Goal: Task Accomplishment & Management: Manage account settings

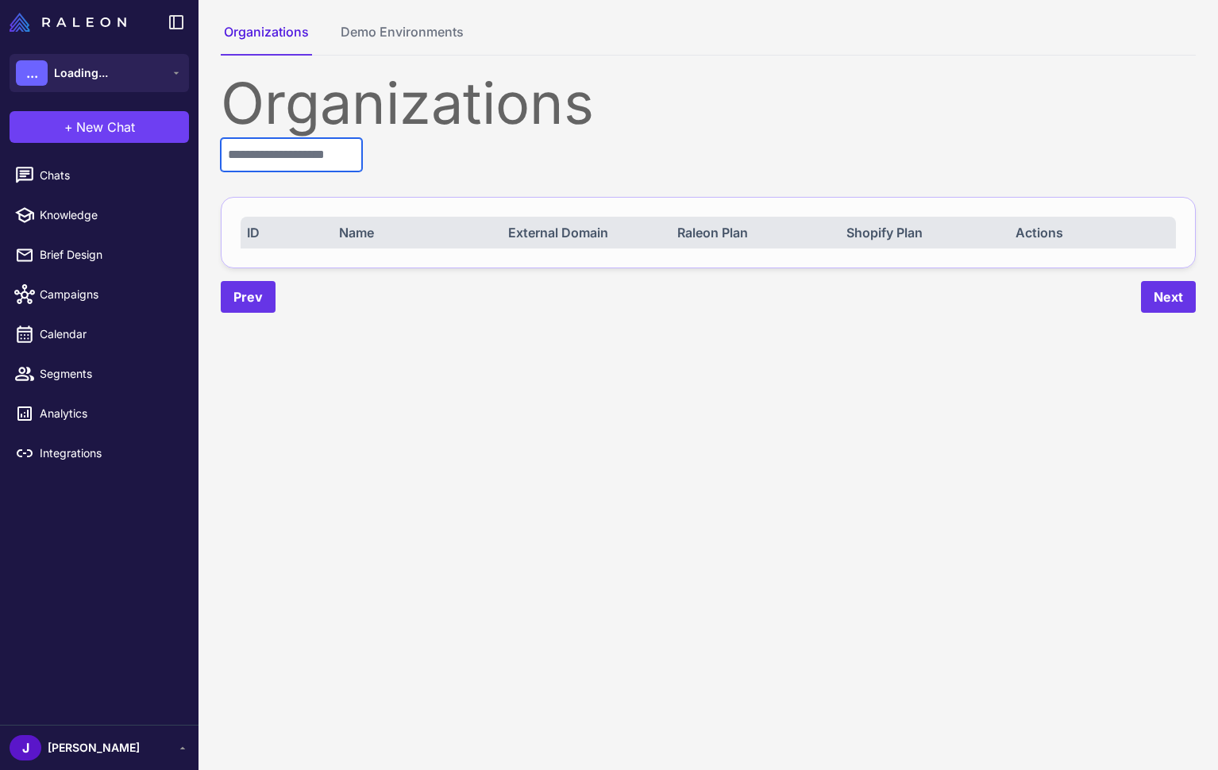
click at [329, 154] on input "text" at bounding box center [291, 154] width 141 height 33
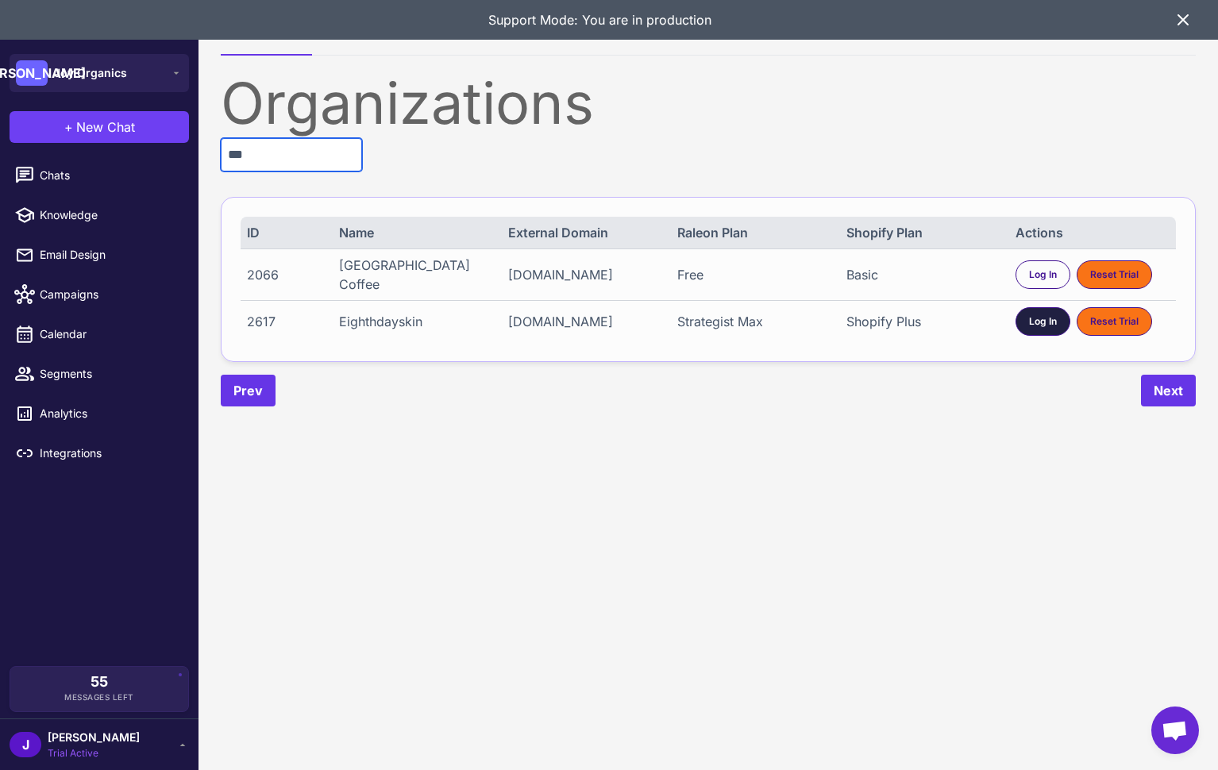
type input "***"
click at [1027, 317] on div "Log In" at bounding box center [1042, 321] width 55 height 29
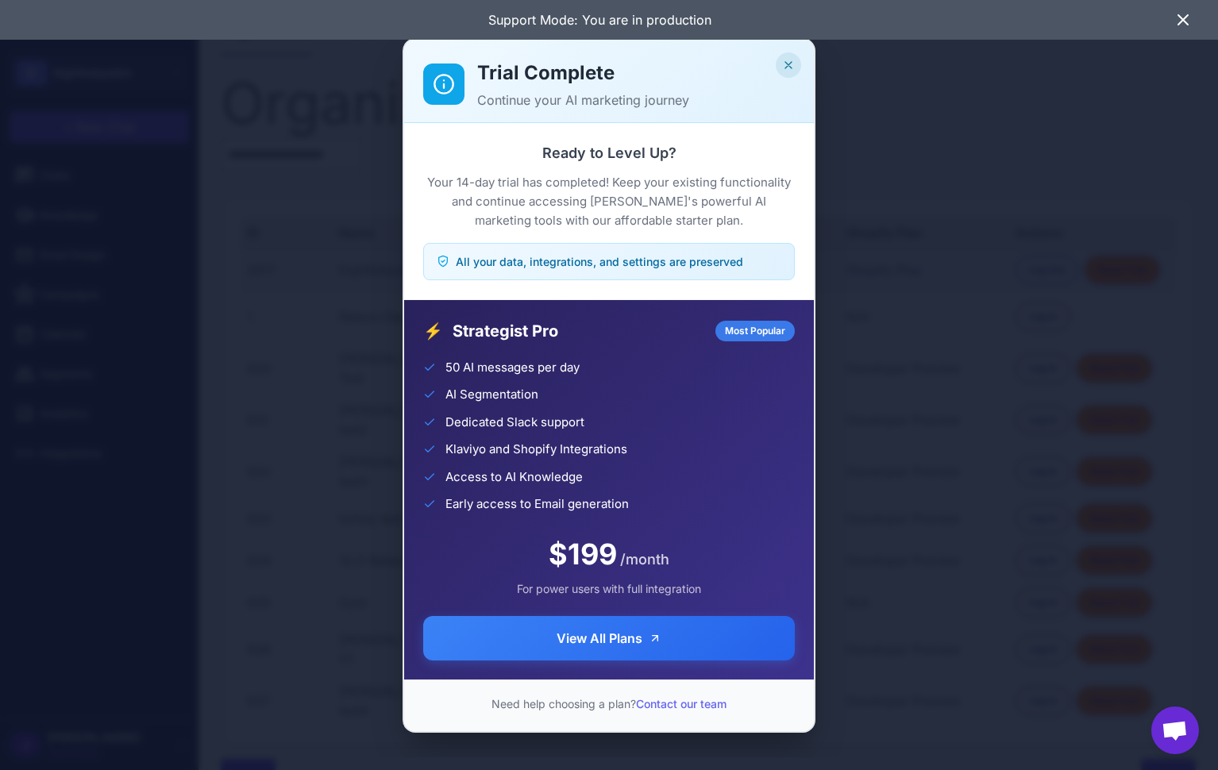
click at [787, 66] on icon "Close" at bounding box center [788, 65] width 13 height 13
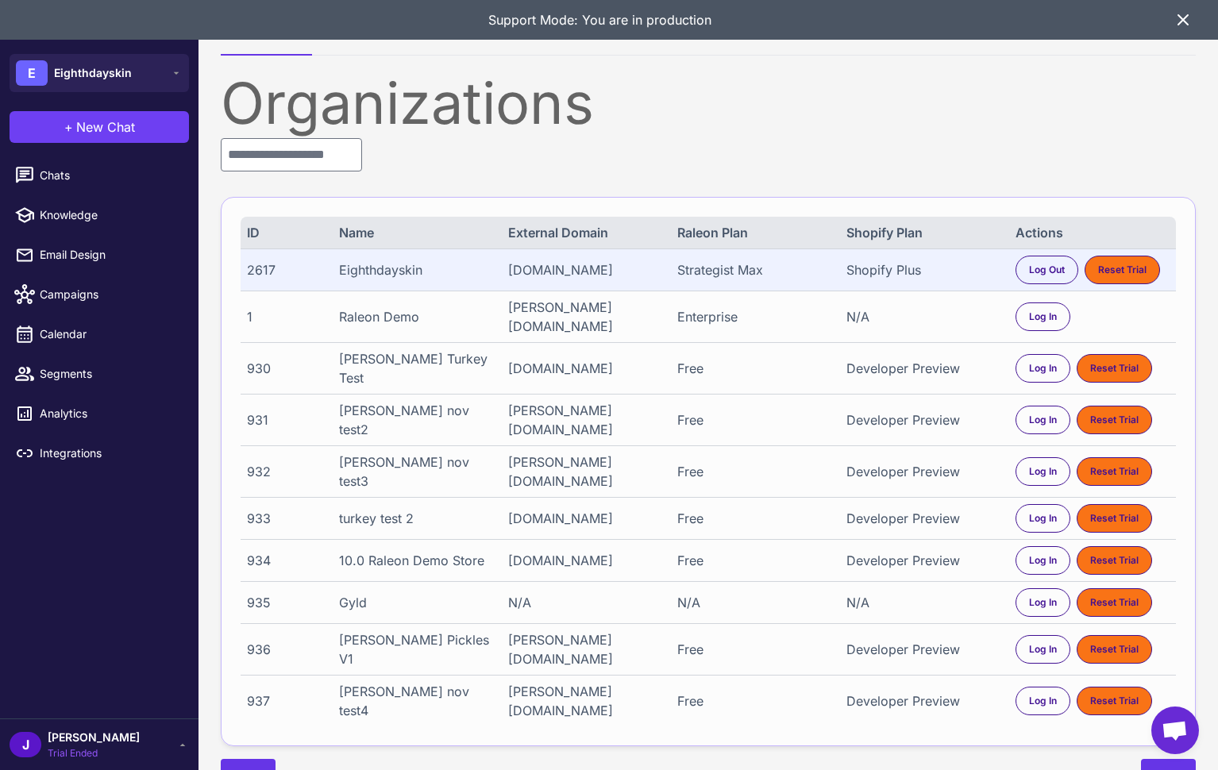
click at [1182, 19] on icon at bounding box center [1183, 20] width 10 height 10
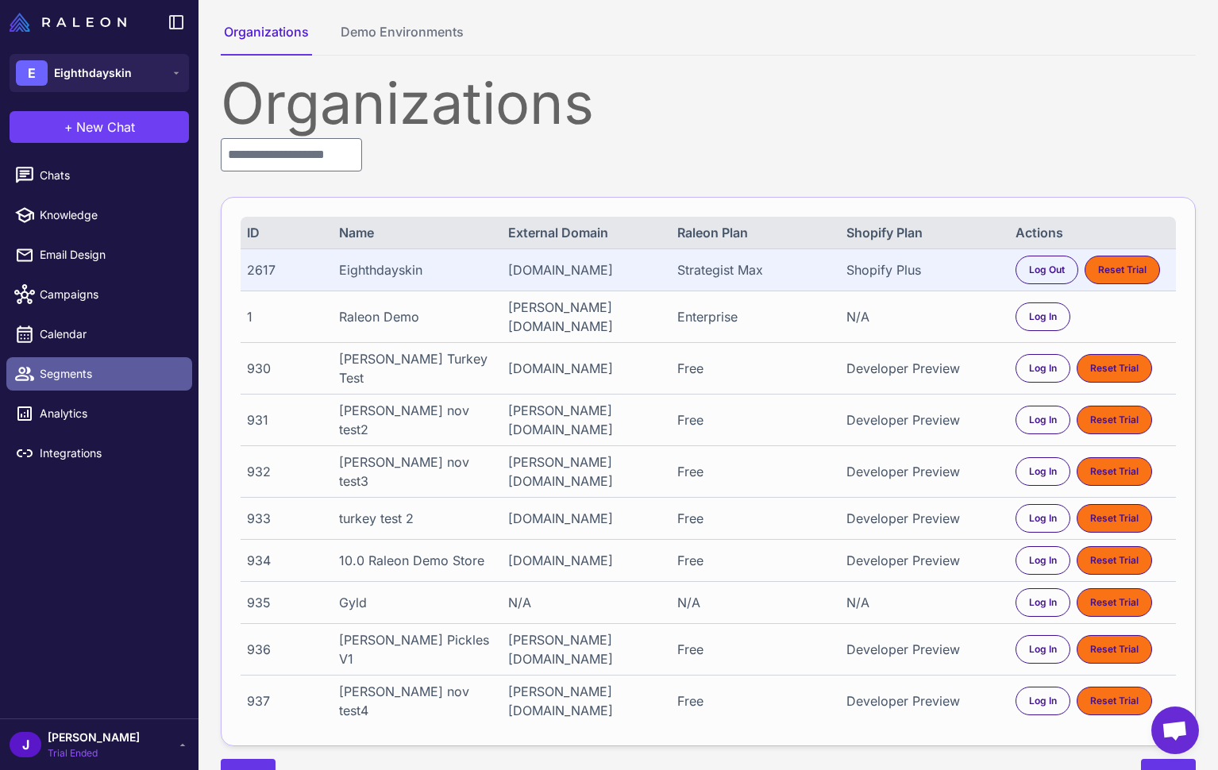
click at [67, 379] on span "Segments" at bounding box center [110, 373] width 140 height 17
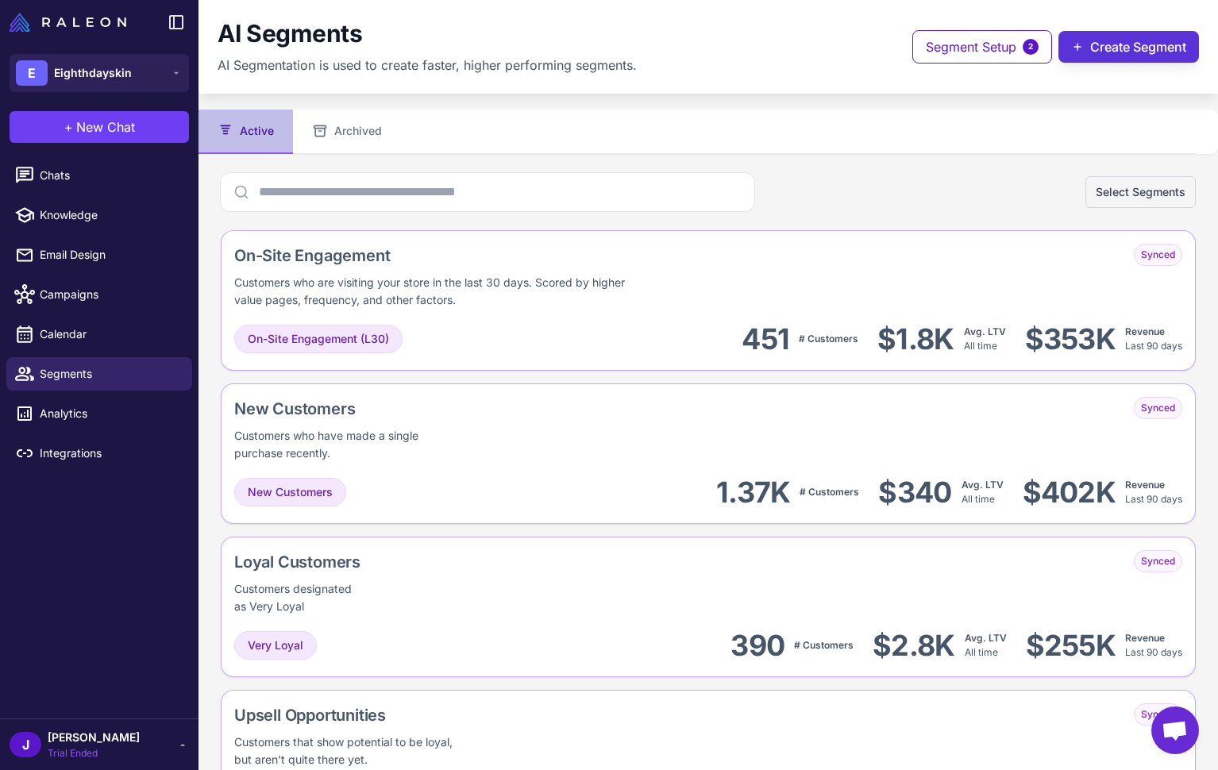
click at [1132, 47] on button "Create Segment" at bounding box center [1128, 47] width 141 height 32
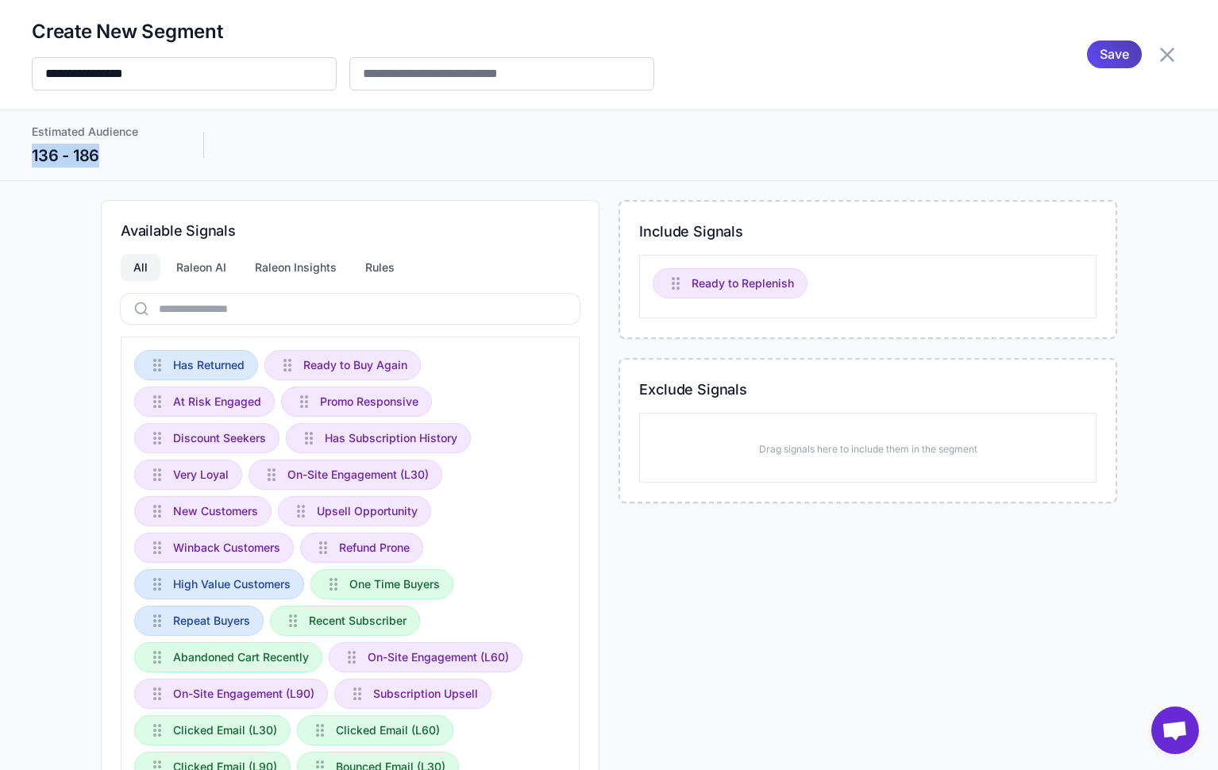
drag, startPoint x: 31, startPoint y: 154, endPoint x: 110, endPoint y: 151, distance: 78.7
click at [110, 151] on div "136 - 186" at bounding box center [102, 156] width 140 height 24
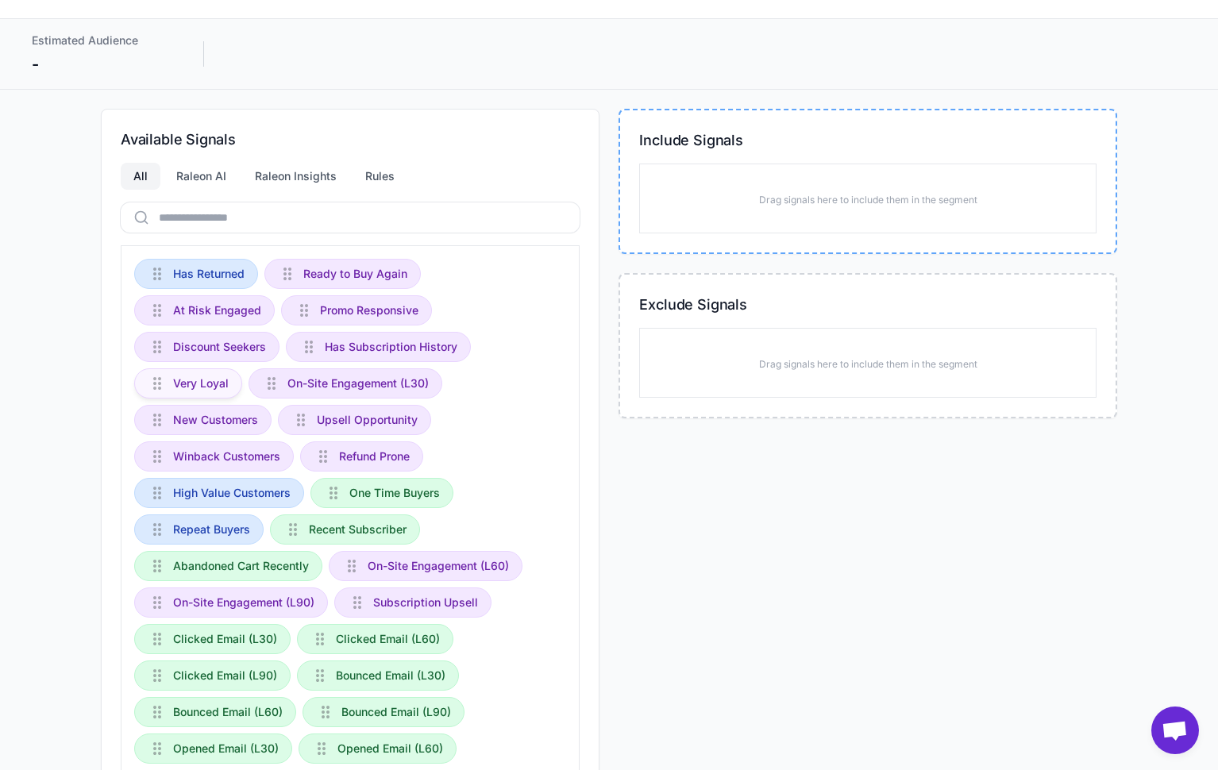
scroll to position [94, 0]
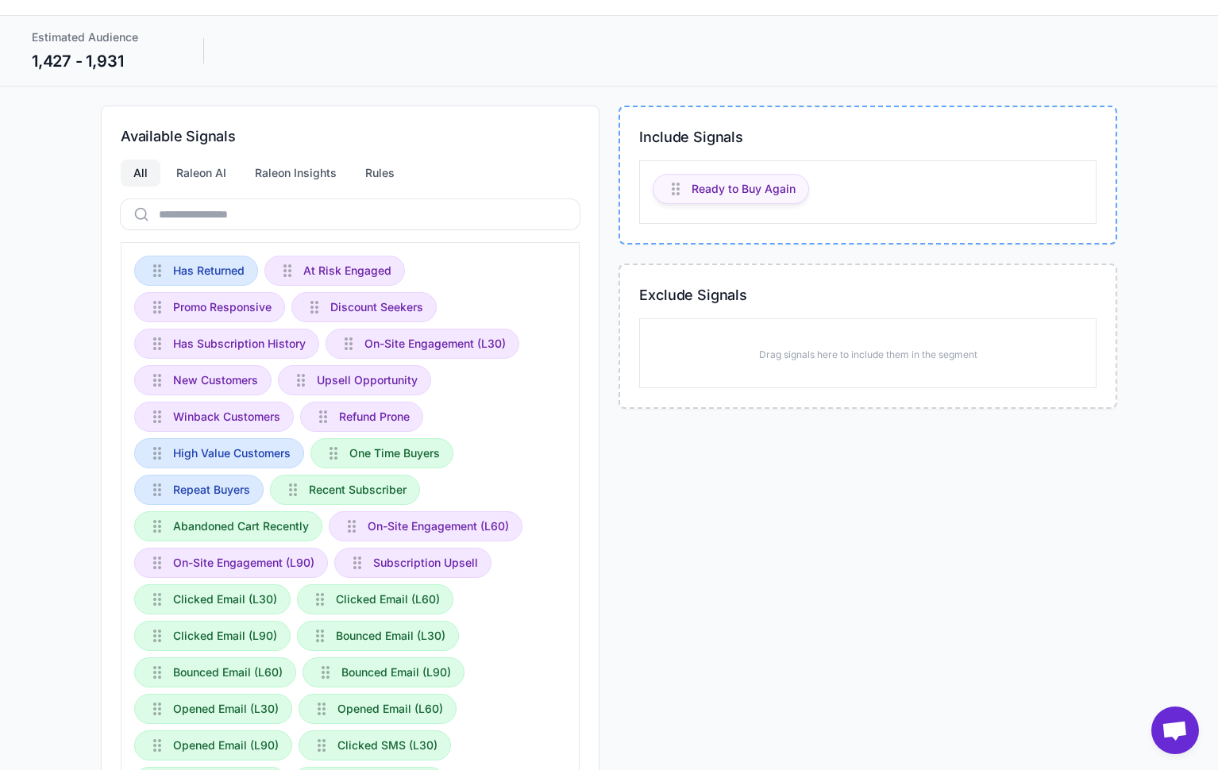
click at [722, 188] on span "Ready to Buy Again" at bounding box center [743, 188] width 104 height 17
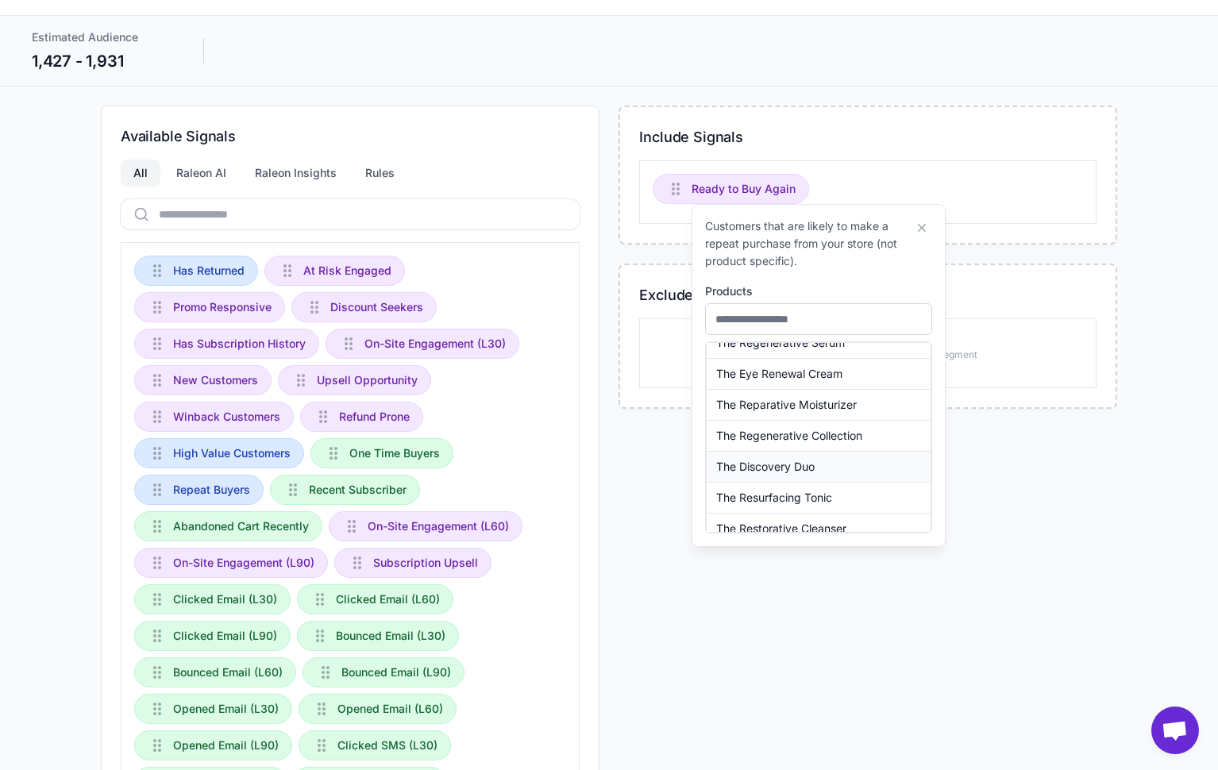
scroll to position [58, 0]
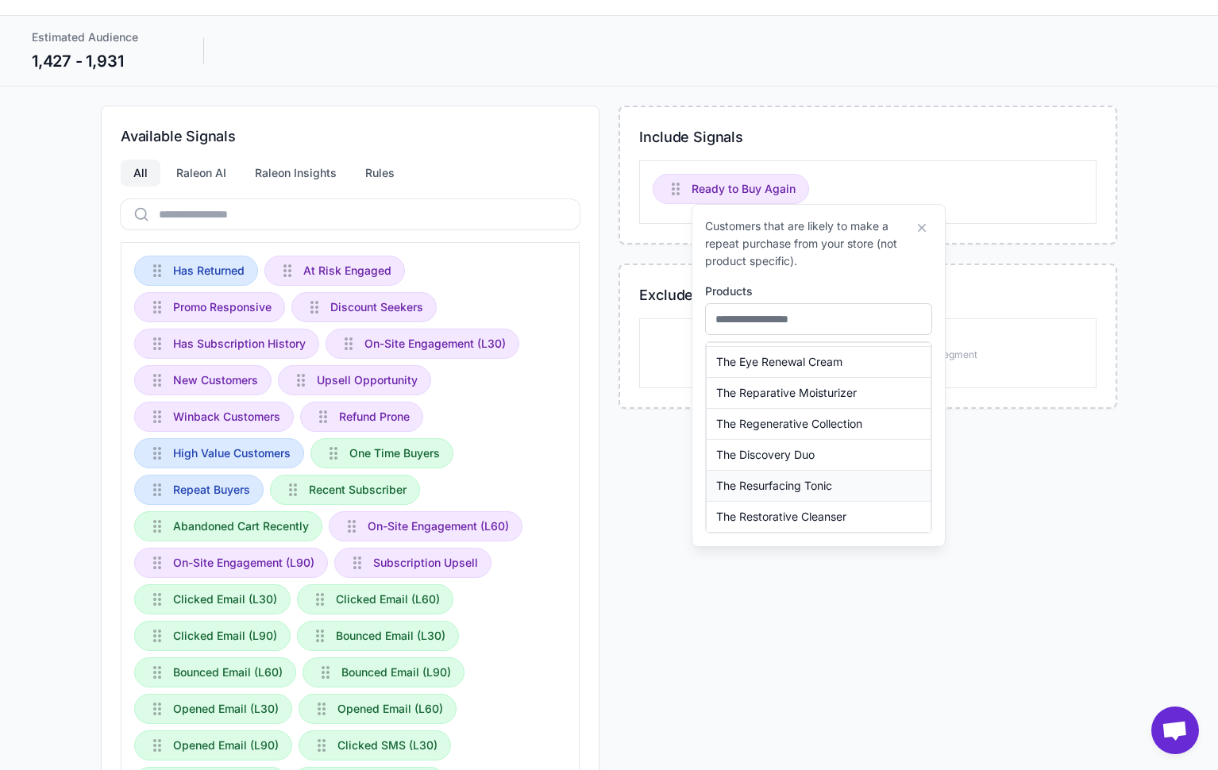
click at [795, 489] on span "The Resurfacing Tonic" at bounding box center [774, 485] width 116 height 17
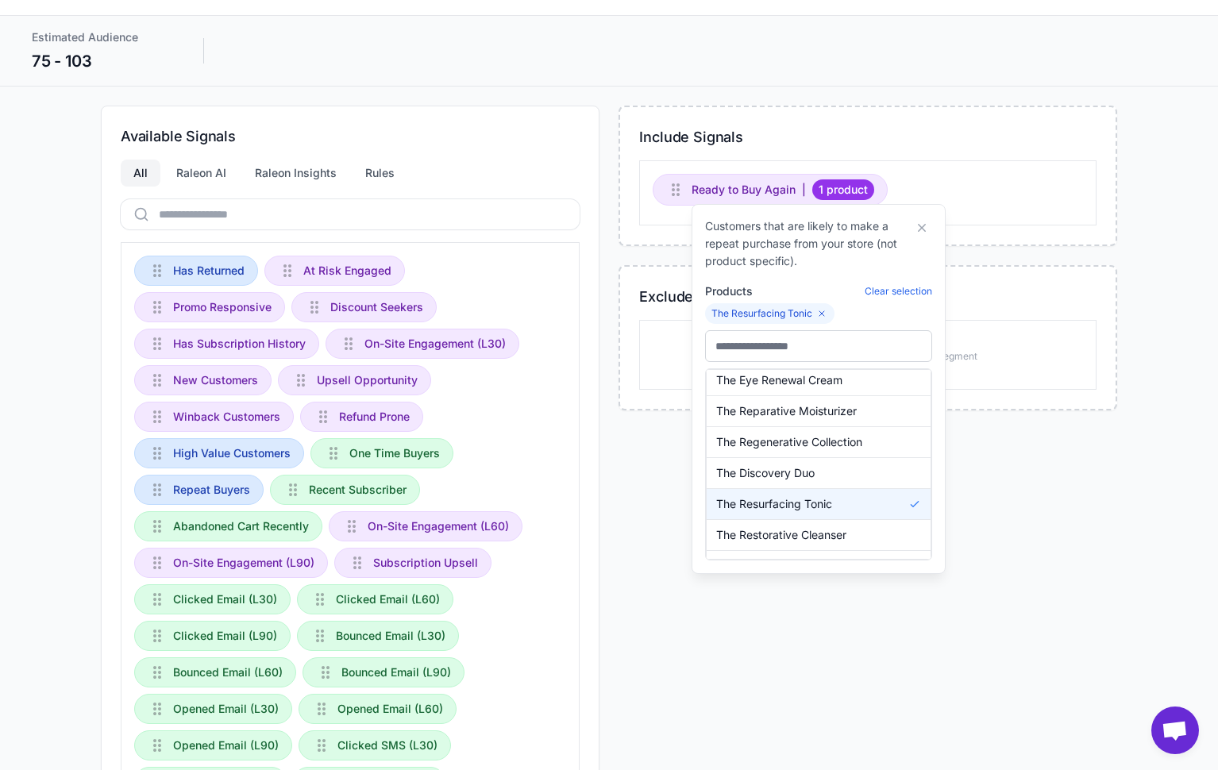
scroll to position [0, 0]
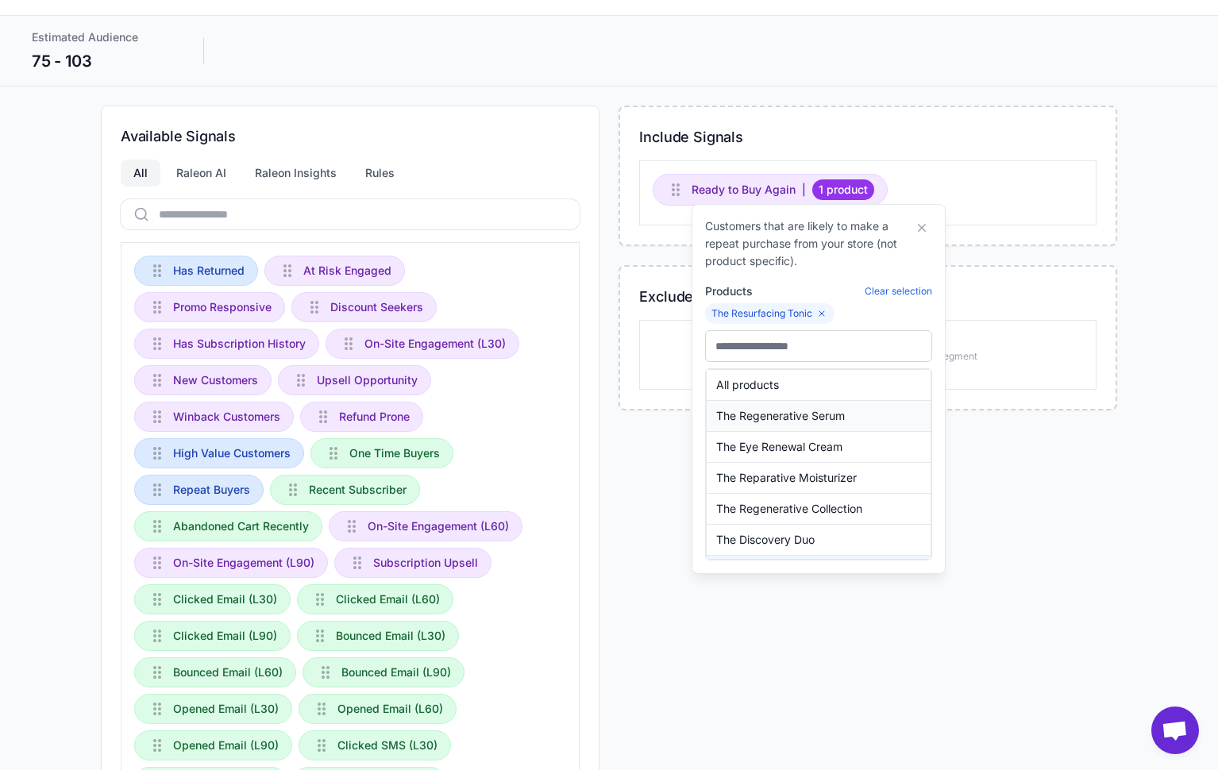
drag, startPoint x: 800, startPoint y: 425, endPoint x: 799, endPoint y: 437, distance: 11.9
click at [800, 425] on button "The Regenerative Serum" at bounding box center [819, 416] width 224 height 30
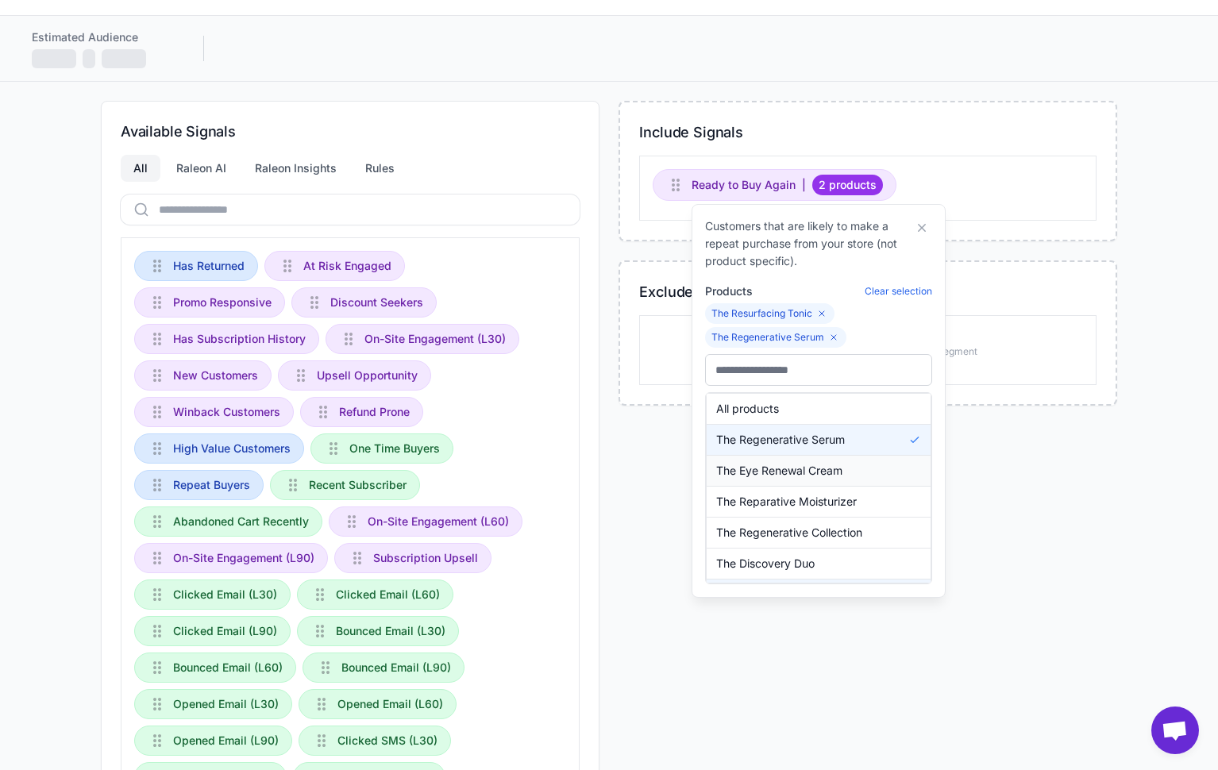
click at [805, 476] on span "The Eye Renewal Cream" at bounding box center [779, 470] width 126 height 17
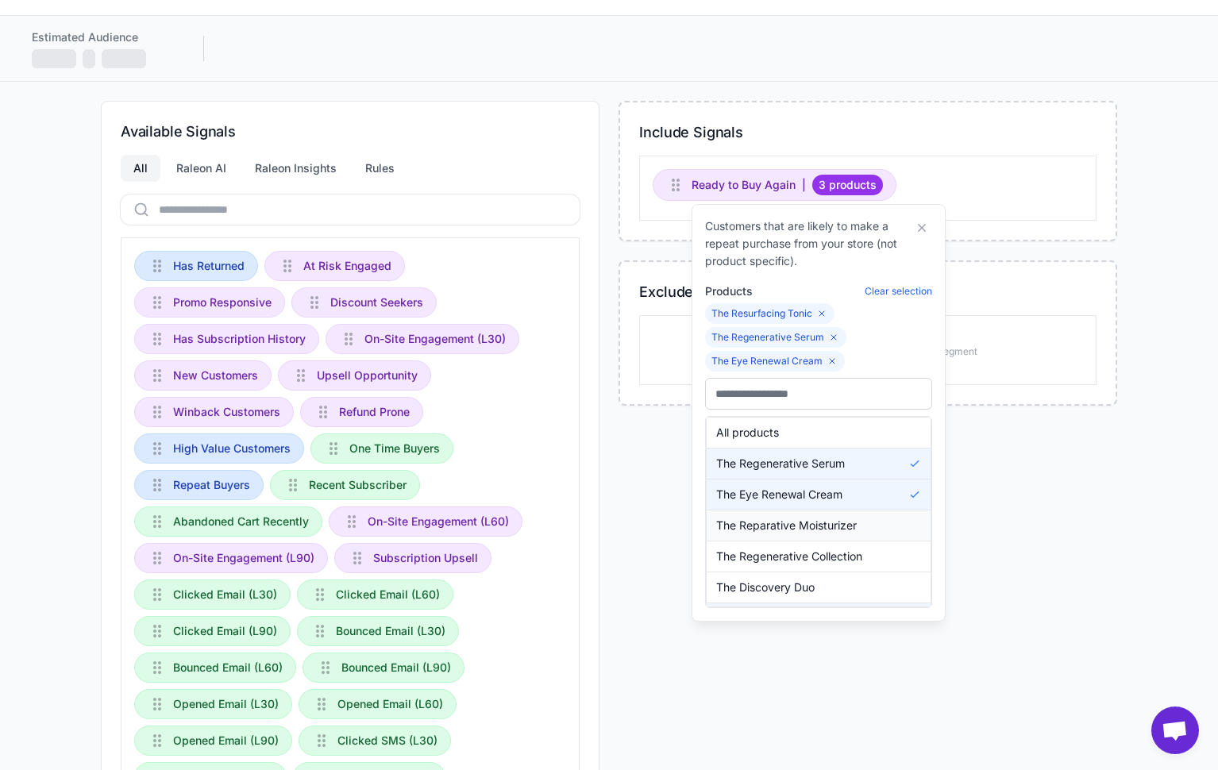
click at [830, 529] on span "The Reparative Moisturizer" at bounding box center [786, 525] width 141 height 17
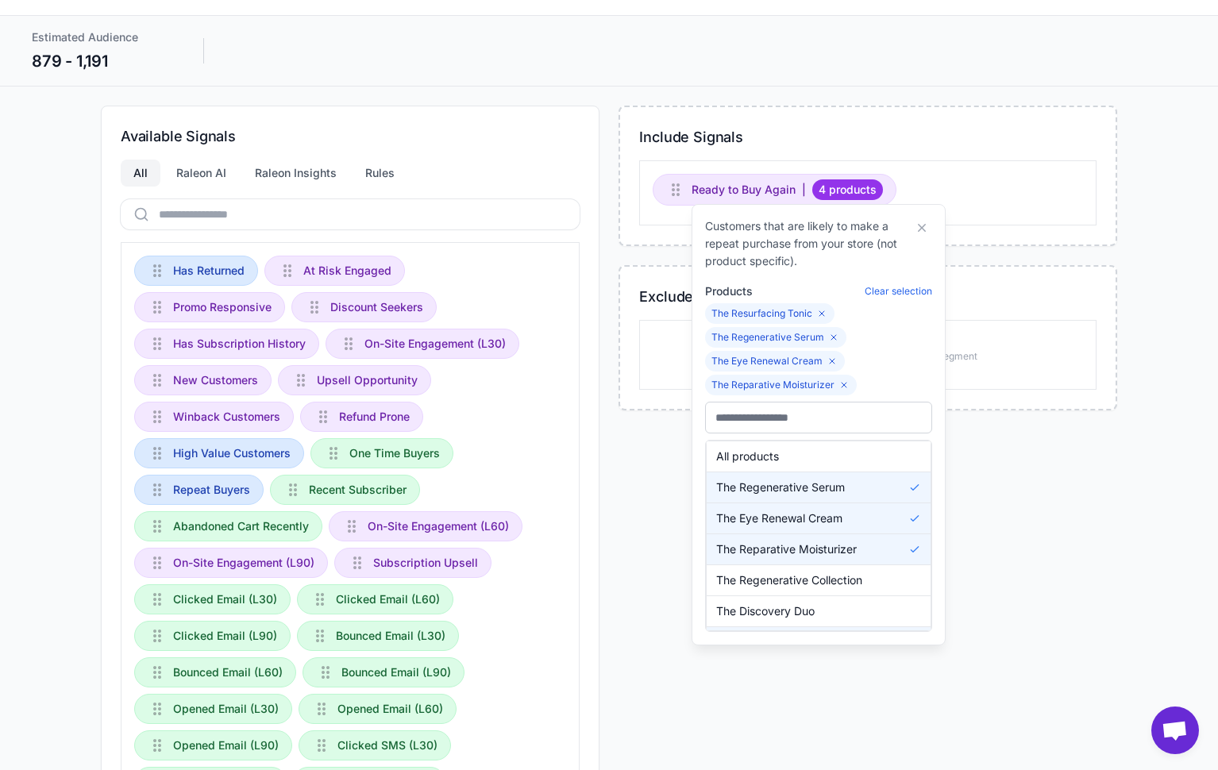
click at [773, 73] on div "Estimated Audience 879 - 1,191" at bounding box center [609, 50] width 1218 height 71
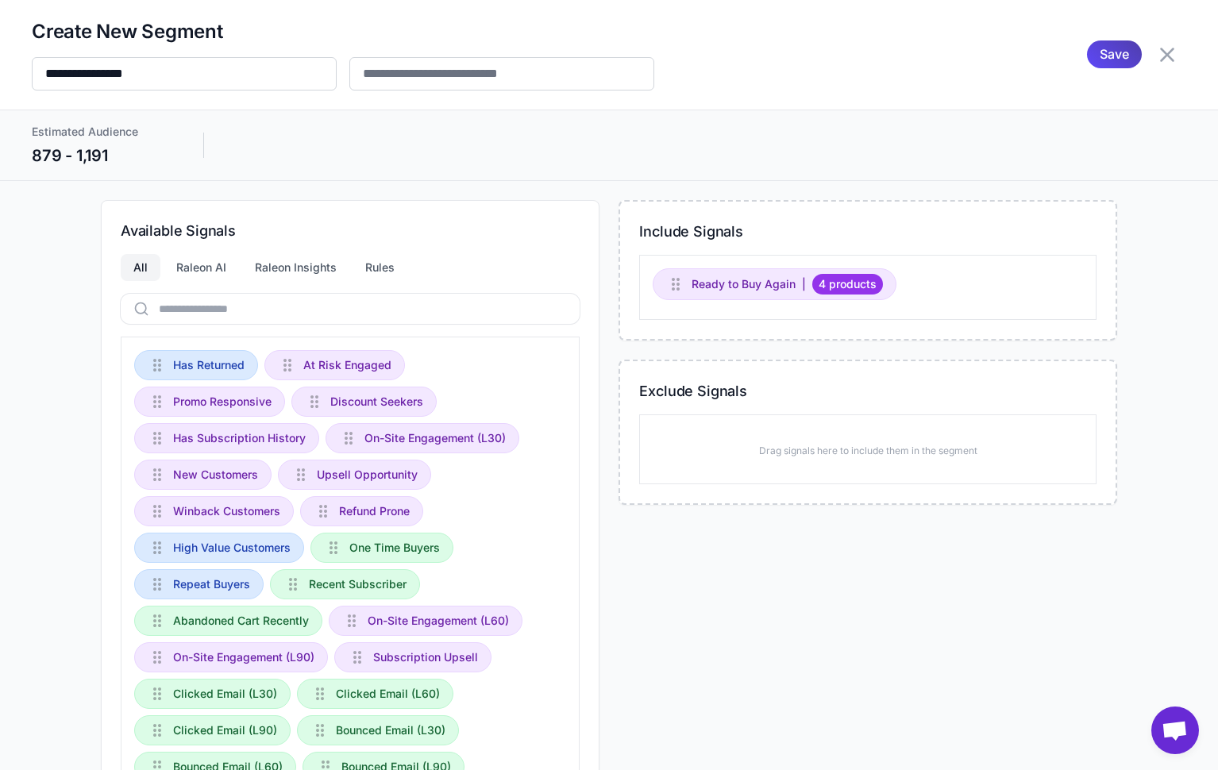
click at [741, 162] on div "Estimated Audience 879 - 1,191" at bounding box center [609, 145] width 1154 height 44
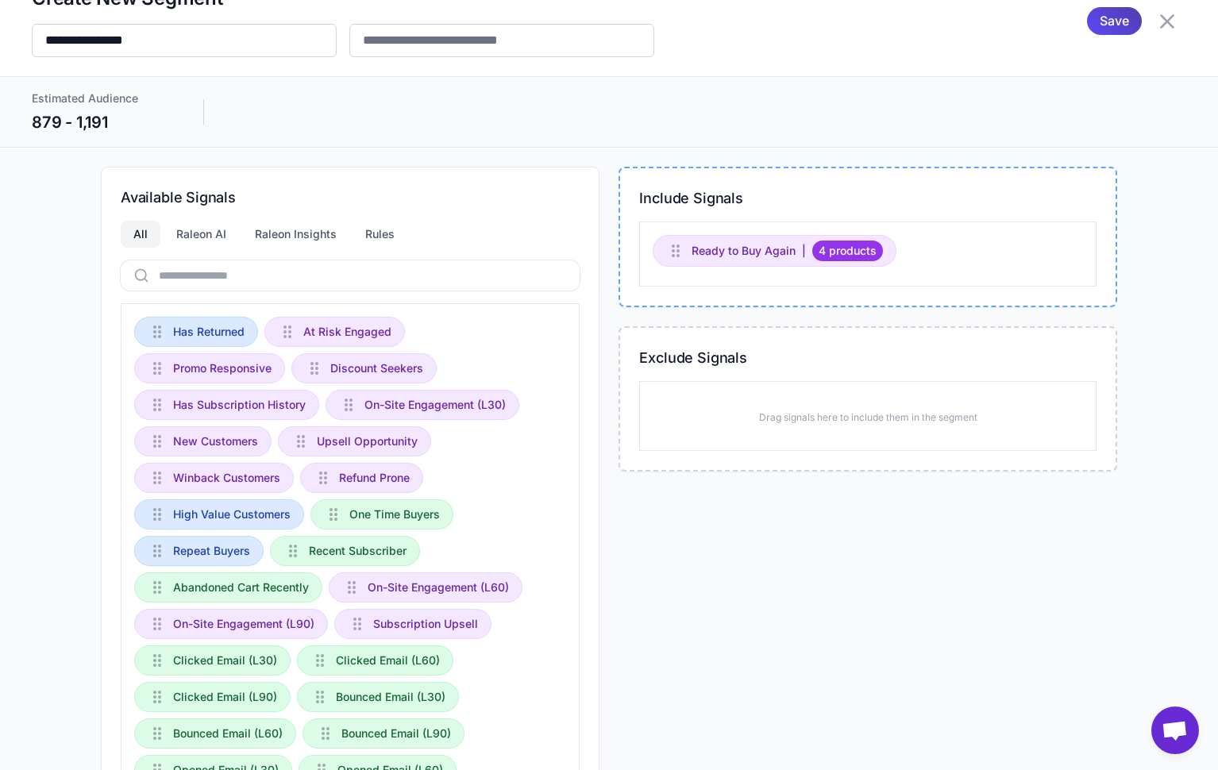
scroll to position [40, 0]
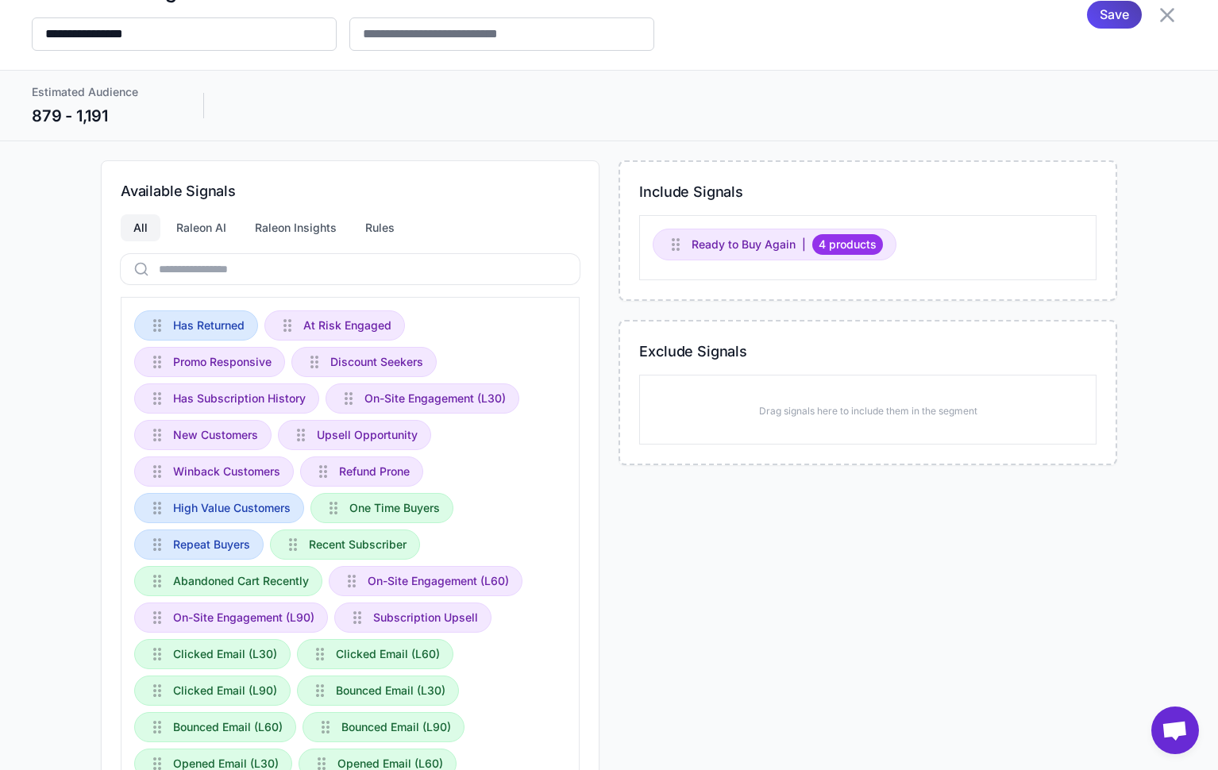
click at [452, 97] on div "Estimated Audience 879 - 1,191" at bounding box center [609, 105] width 1154 height 44
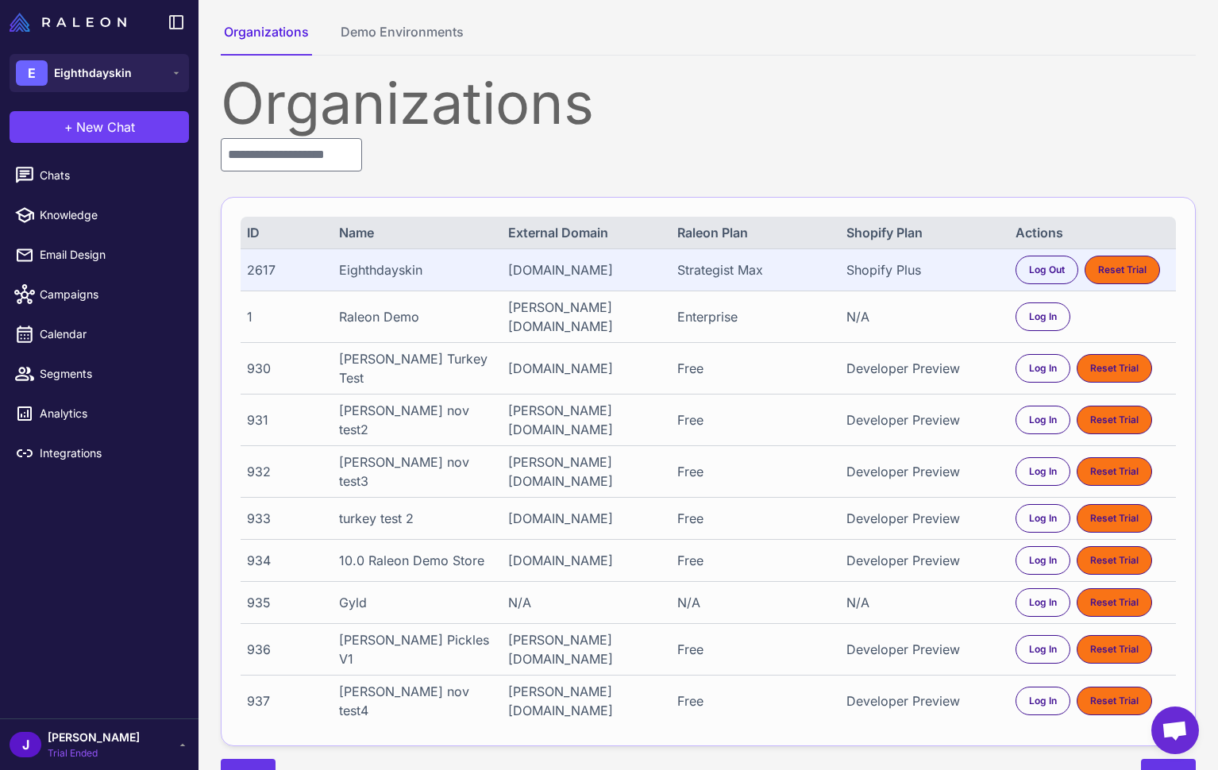
click at [656, 64] on div "Organizations Demo Environments Organizations ID Name External Domain Raleon Pl…" at bounding box center [707, 406] width 1019 height 813
click at [121, 556] on div "Chats Knowledge Email Design Campaigns Calendar Segments Analytics Integrations" at bounding box center [99, 435] width 198 height 566
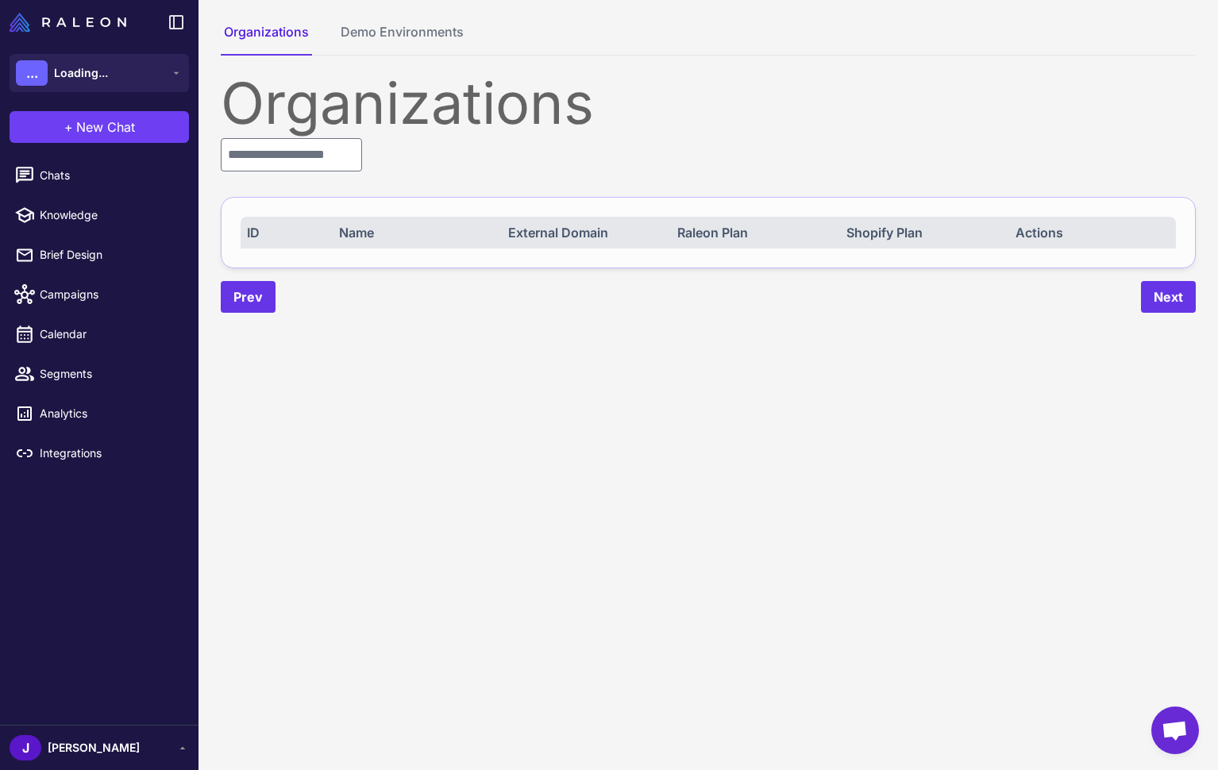
click at [302, 173] on div "Organizations ID Name External Domain Raleon Plan Shopify Plan Actions Prev Next" at bounding box center [708, 194] width 975 height 238
click at [302, 157] on input "text" at bounding box center [291, 154] width 141 height 33
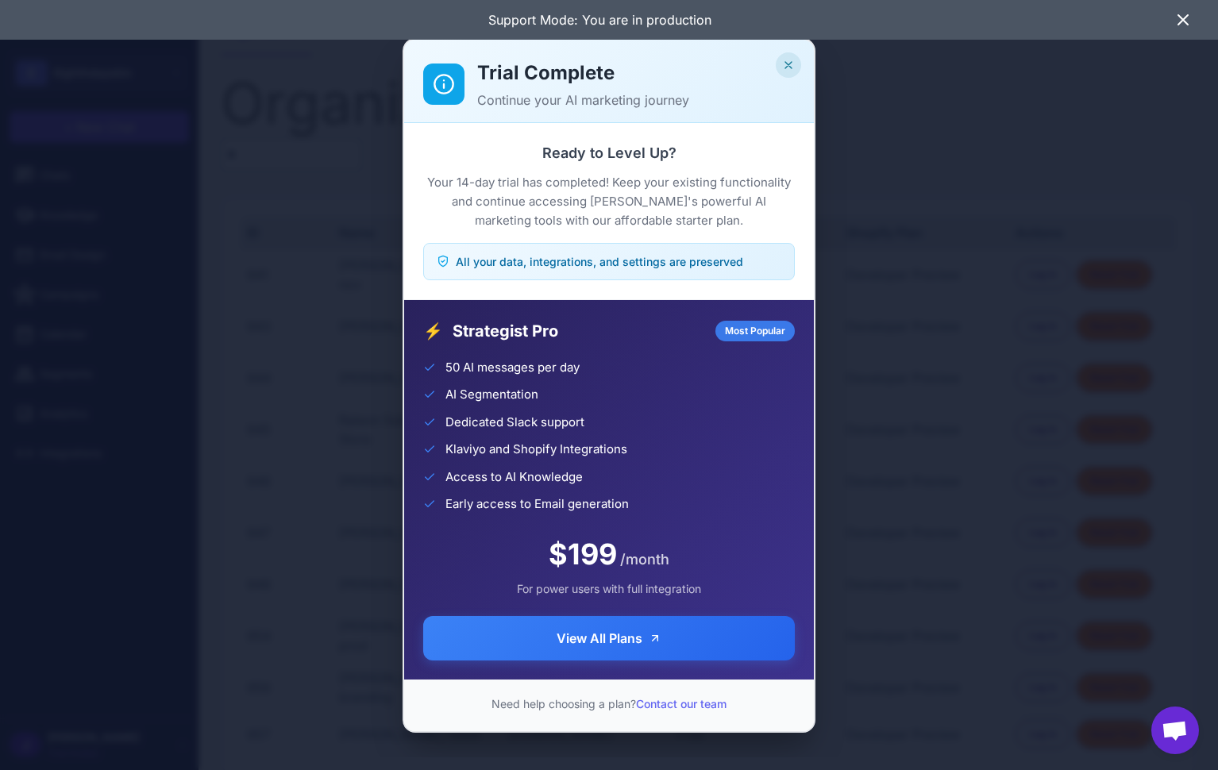
click at [788, 64] on icon "Close" at bounding box center [788, 65] width 6 height 6
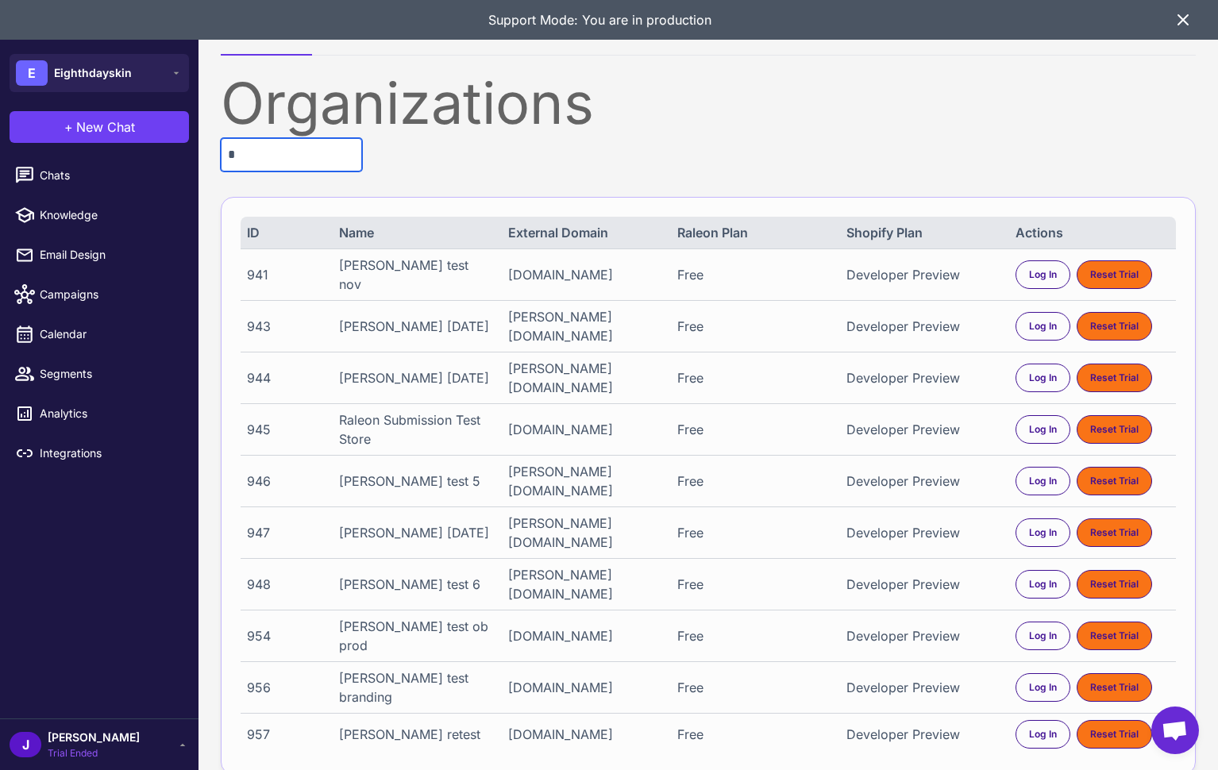
click at [338, 151] on input "*" at bounding box center [291, 154] width 141 height 33
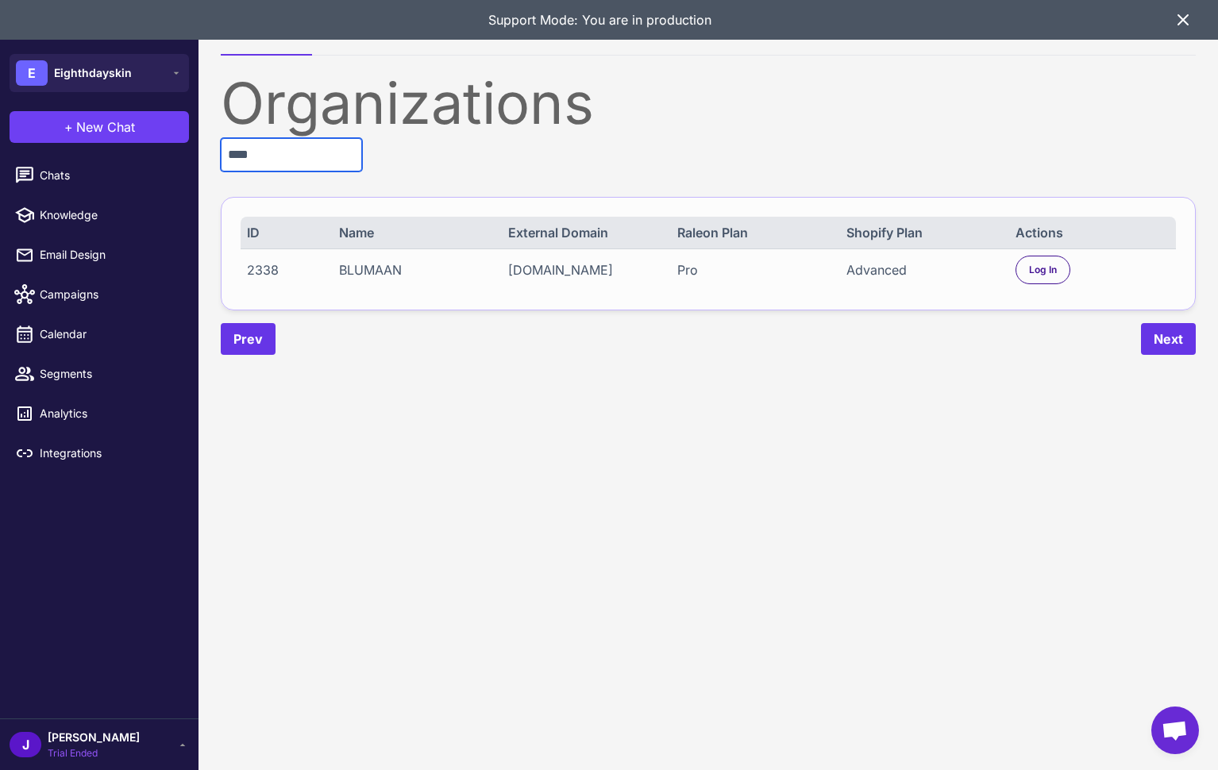
type input "****"
click at [683, 268] on div "Pro" at bounding box center [754, 269] width 154 height 19
click at [682, 268] on div "Pro" at bounding box center [754, 269] width 154 height 19
click at [1033, 266] on span "Log In" at bounding box center [1043, 270] width 28 height 14
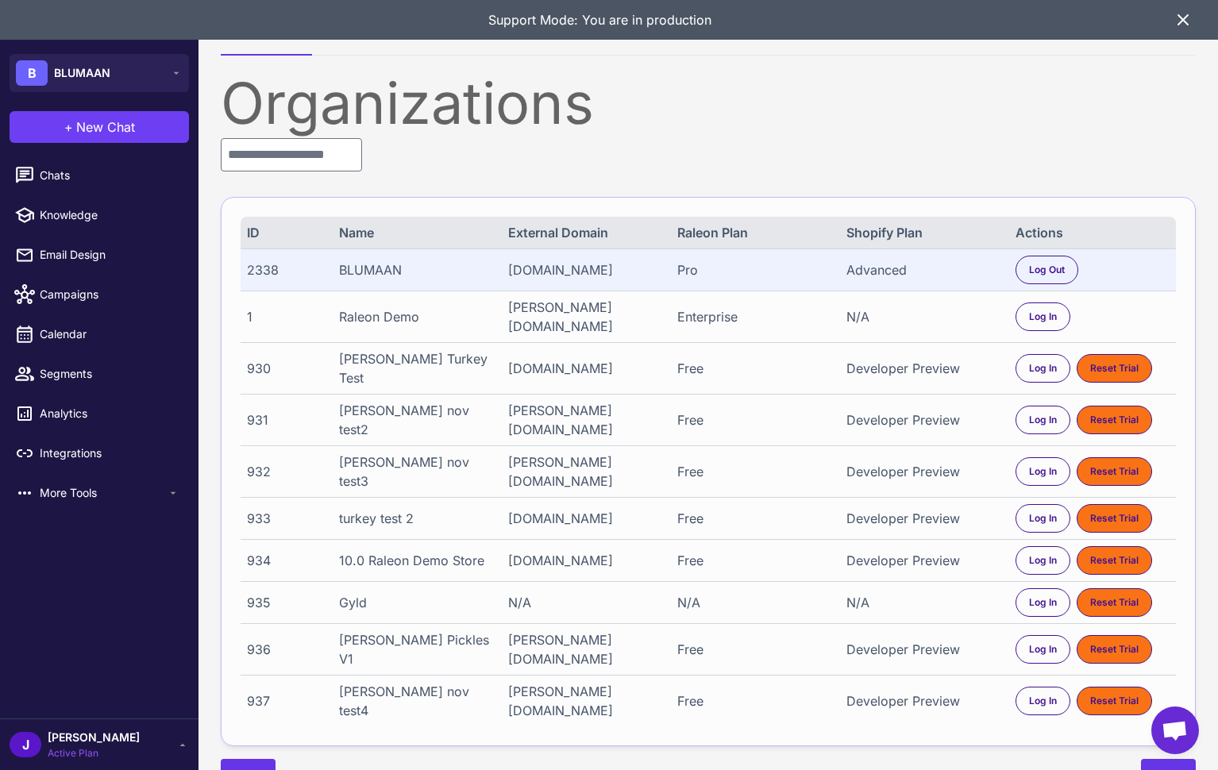
click at [132, 748] on div "[PERSON_NAME] Active Plan" at bounding box center [99, 745] width 179 height 32
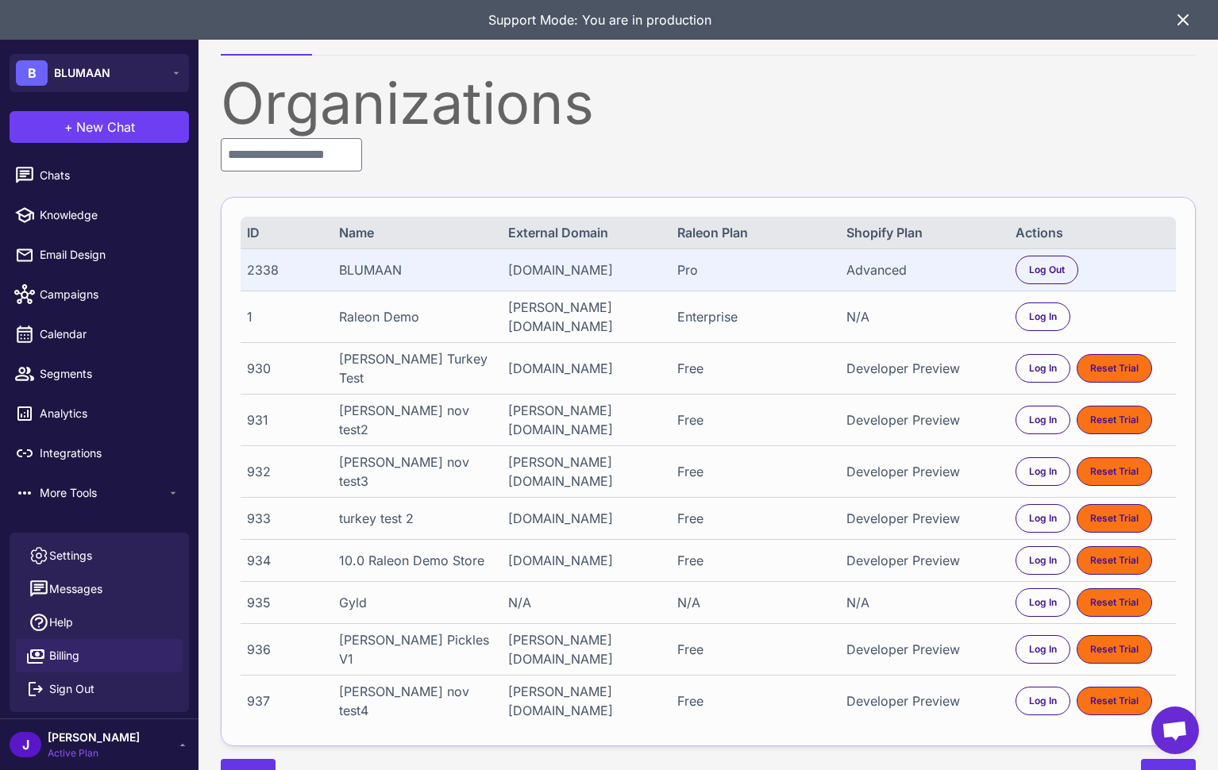
click at [54, 655] on span "Billing" at bounding box center [64, 655] width 30 height 17
